Goal: Check status

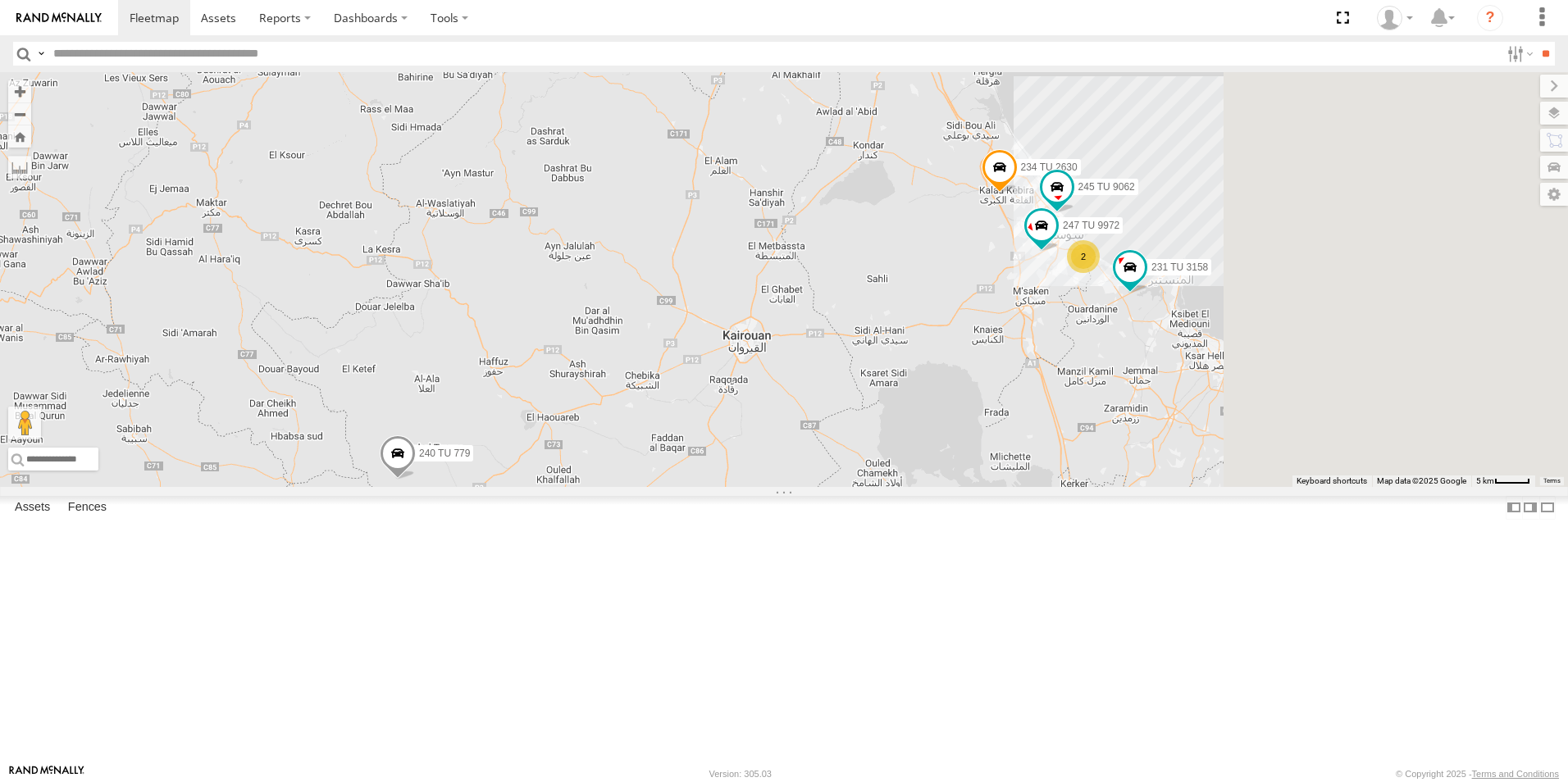
drag, startPoint x: 1240, startPoint y: 353, endPoint x: 935, endPoint y: 405, distance: 309.4
click at [935, 405] on div "245 TU 4334 245 TU 4330 231 TU 3159 245 TU 9053 245 TU 9061 245 TU 9065 246 TU …" at bounding box center [784, 279] width 1568 height 414
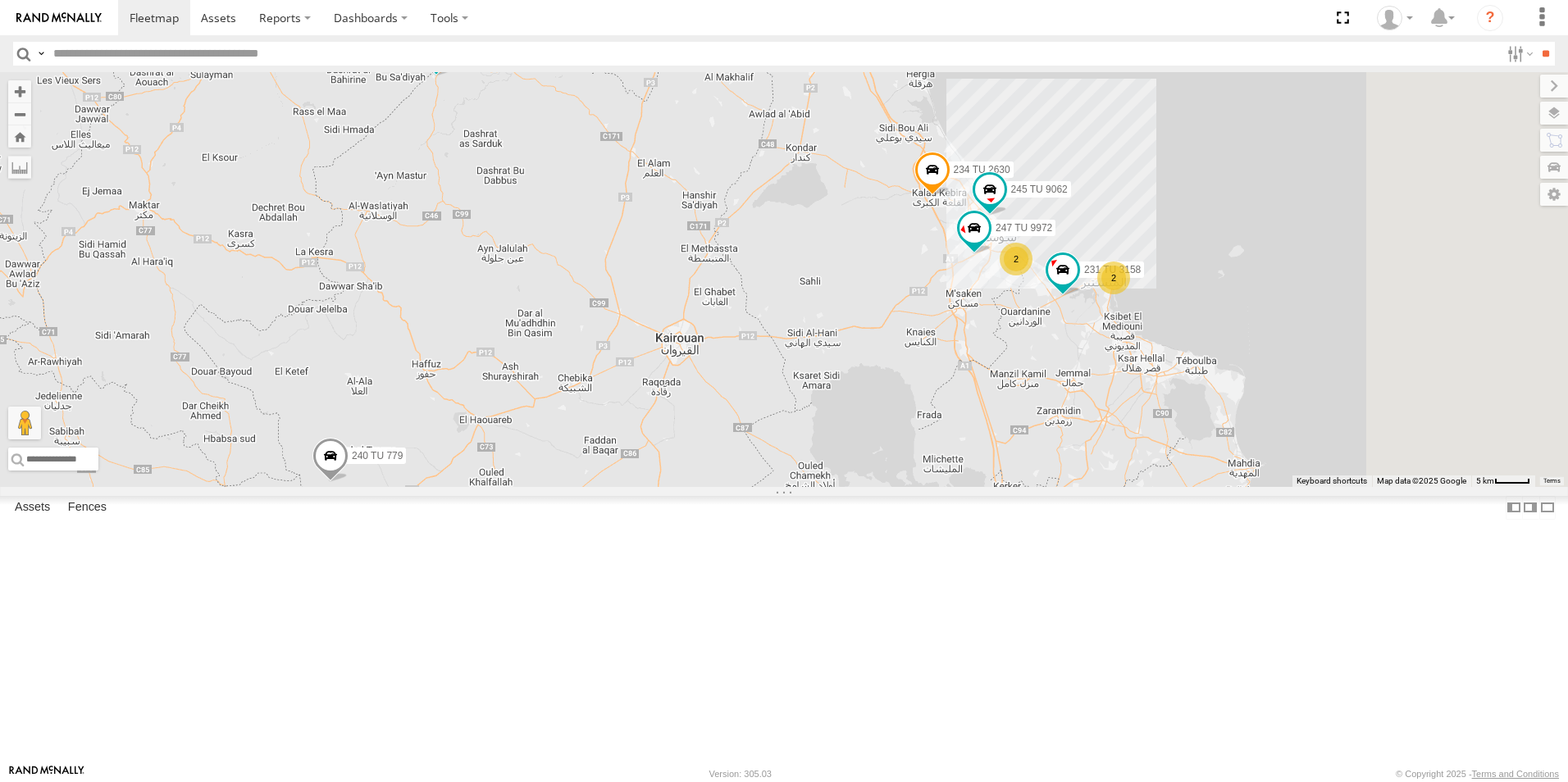
click at [1010, 177] on span "234 TU 2630" at bounding box center [982, 171] width 57 height 12
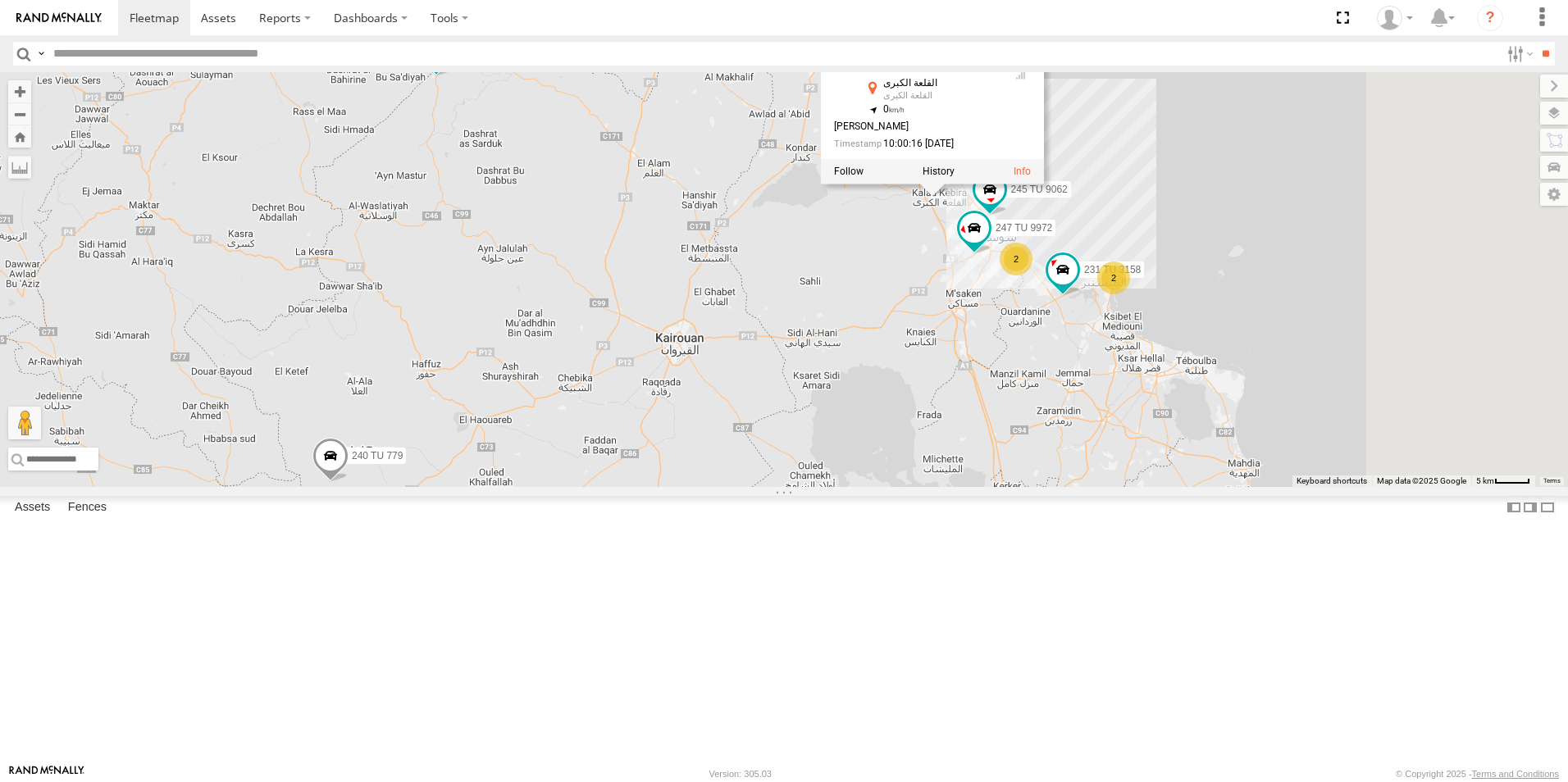
click at [1061, 373] on div "245 TU 4334 245 TU 4330 231 TU 3159 245 TU 9053 245 TU 9061 245 TU 9065 246 TU …" at bounding box center [784, 279] width 1568 height 414
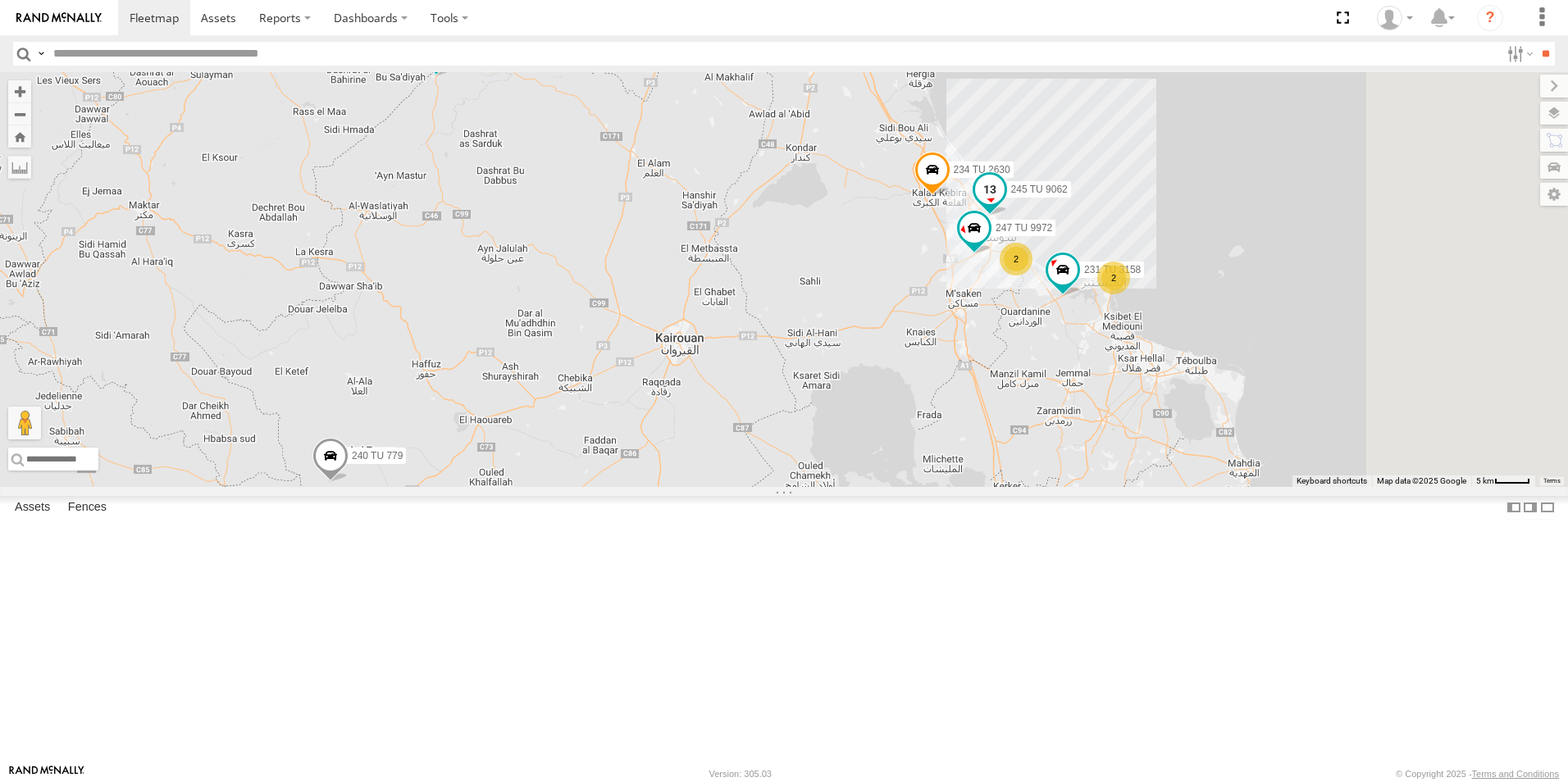
click at [1068, 195] on span "245 TU 9062" at bounding box center [1039, 189] width 57 height 12
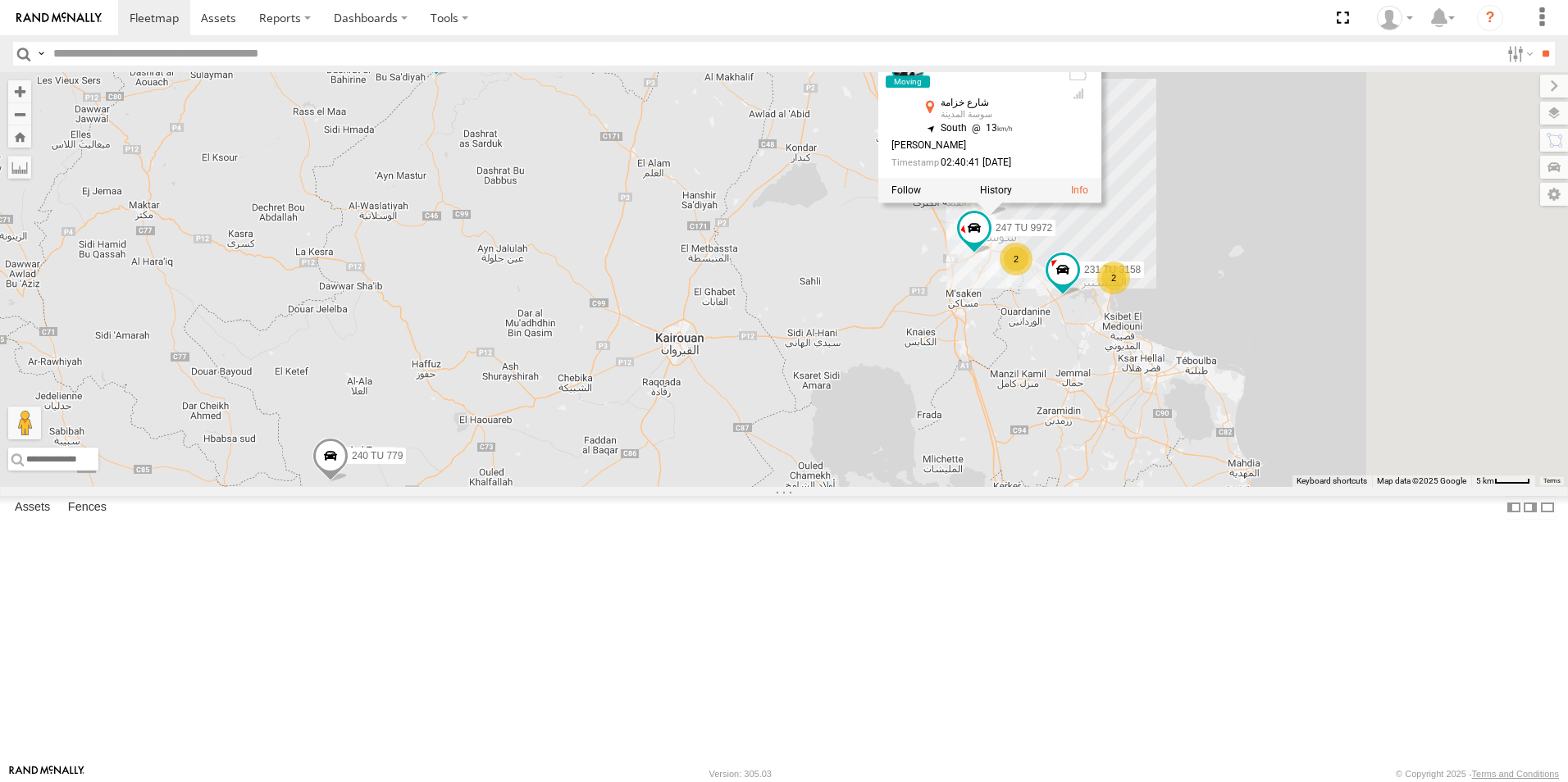
click at [1062, 387] on div "245 TU 4334 245 TU 4330 231 TU 3159 245 TU 9053 245 TU 9061 245 TU 9065 246 TU …" at bounding box center [784, 279] width 1568 height 414
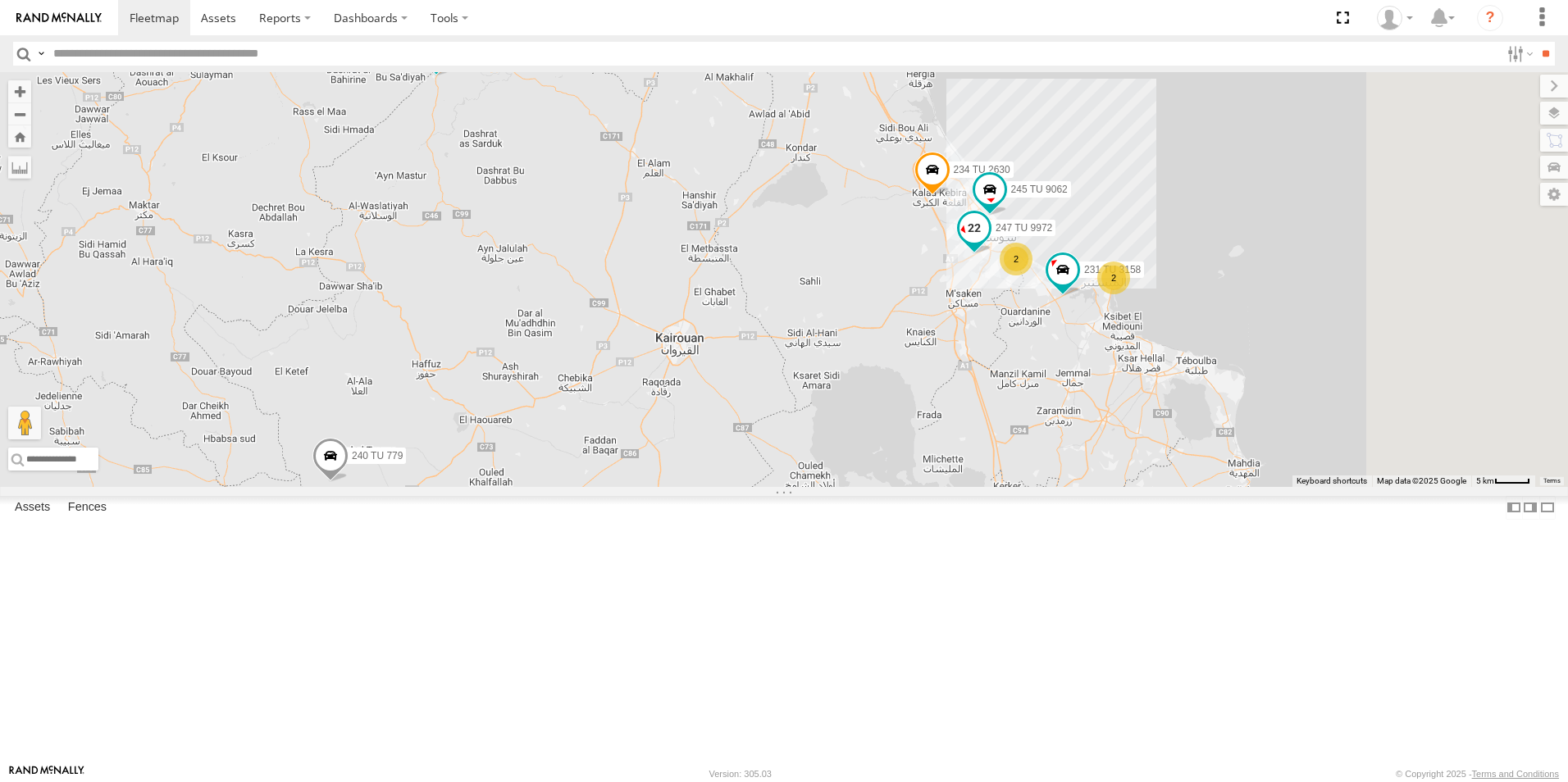
click at [1052, 233] on span "247 TU 9972" at bounding box center [1024, 228] width 57 height 12
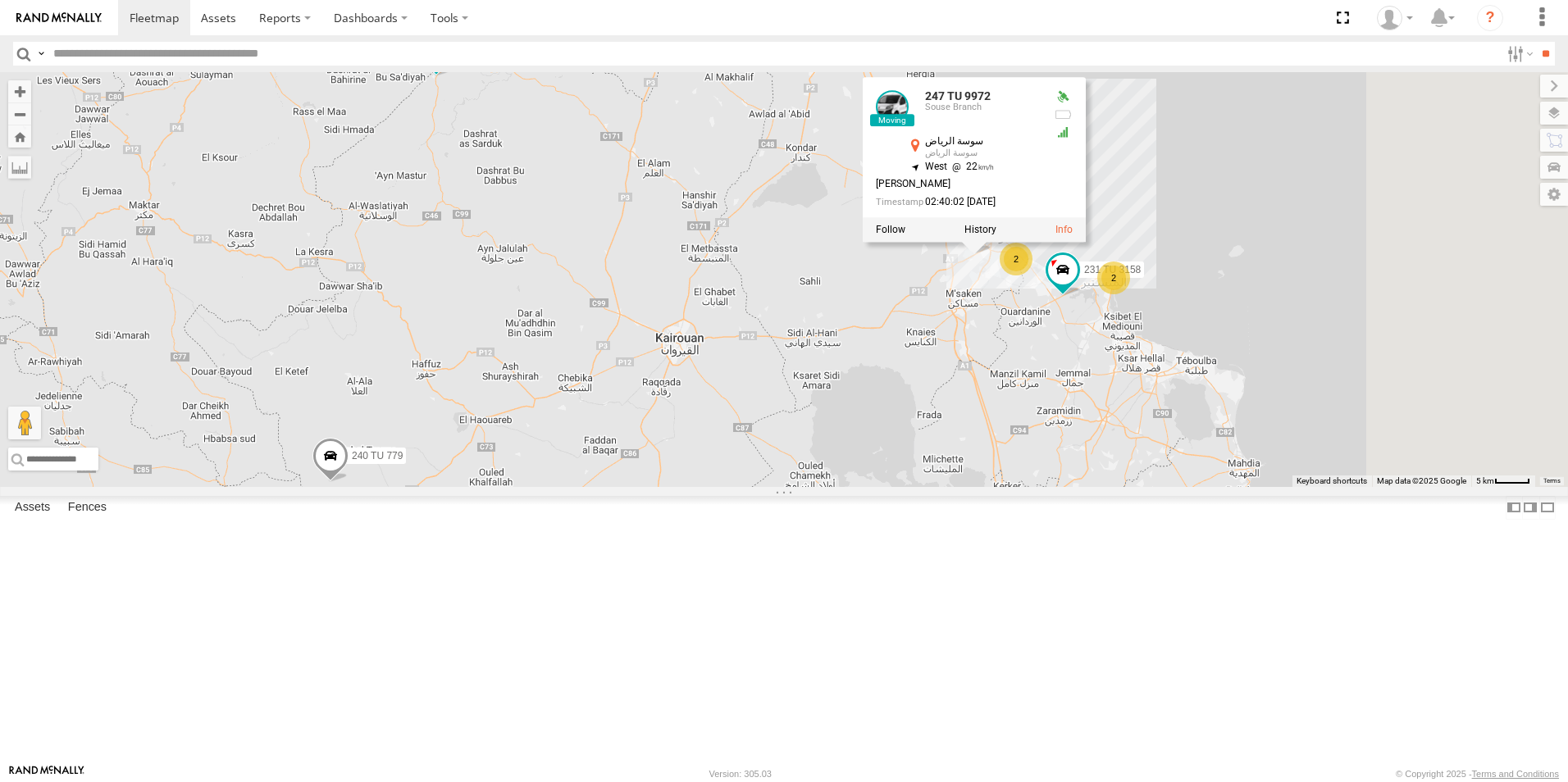
click at [1070, 385] on div "245 TU 4334 245 TU 4330 231 TU 3159 245 TU 9053 245 TU 9061 245 TU 9065 246 TU …" at bounding box center [784, 279] width 1568 height 414
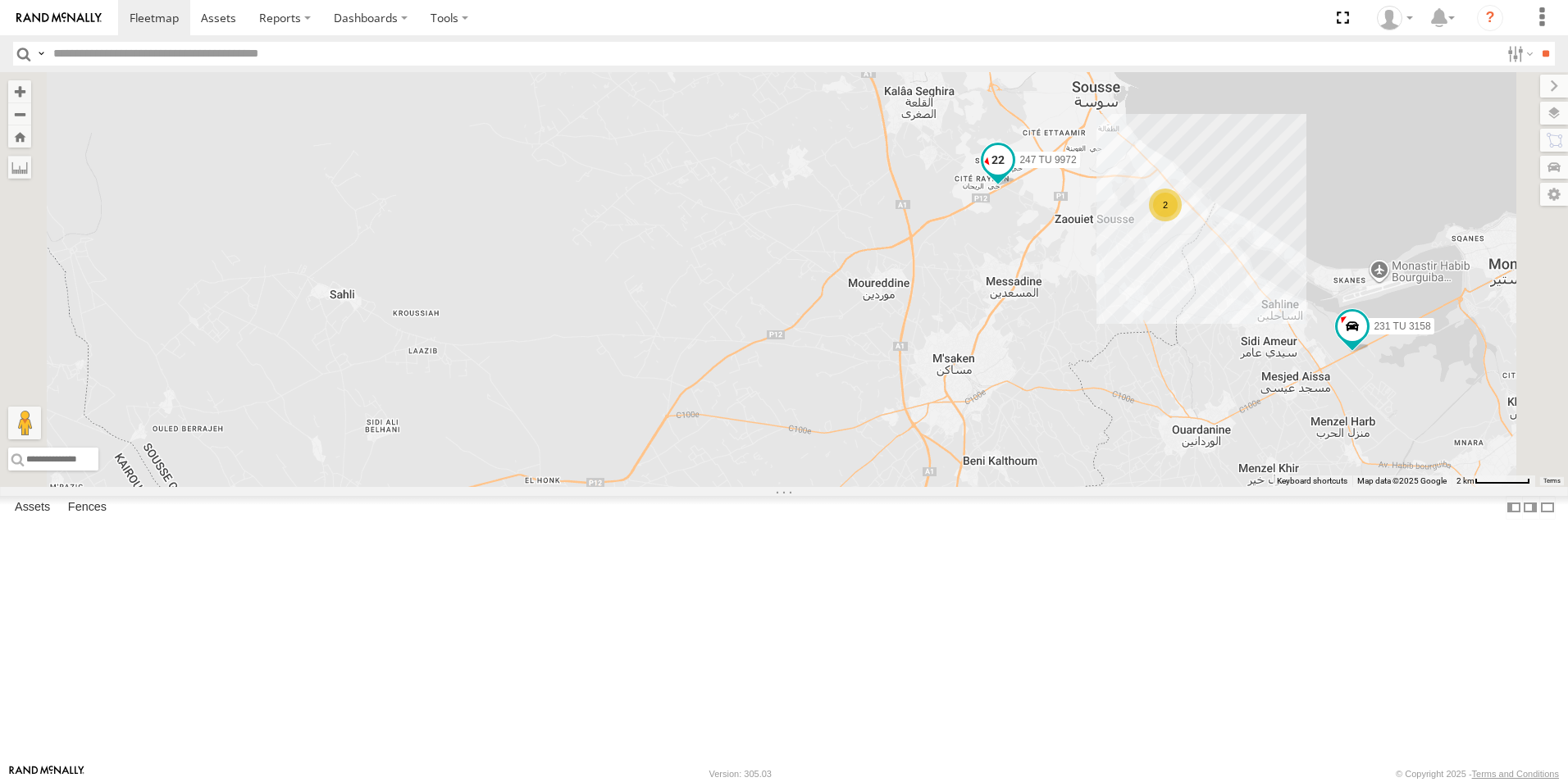
click at [1076, 166] on span "247 TU 9972" at bounding box center [1047, 160] width 57 height 12
